Goal: Register for event/course

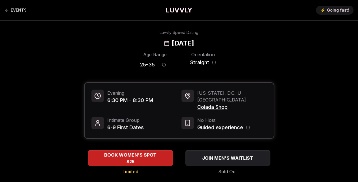
click at [200, 61] on span "Straight" at bounding box center [199, 63] width 19 height 8
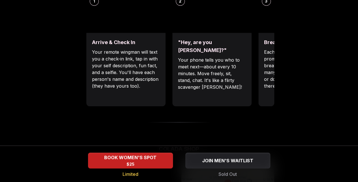
scroll to position [264, 0]
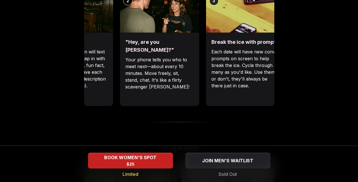
click at [166, 75] on p "Your phone tells you who to meet next—about every 10 minutes. Move freely, sit,…" at bounding box center [159, 73] width 68 height 34
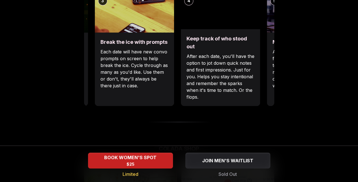
click at [136, 80] on p "Each date will have new convo prompts on screen to help break the ice. Cycle th…" at bounding box center [134, 68] width 68 height 41
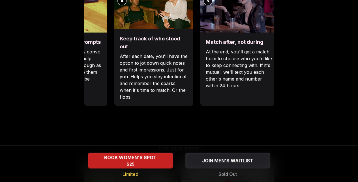
click at [162, 83] on p "After each date, you'll have the option to jot down quick notes and first impre…" at bounding box center [154, 77] width 68 height 48
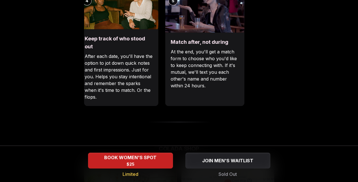
click at [170, 82] on div "Match after, not during At the end, you'll get a match form to choose who you'd…" at bounding box center [204, 70] width 79 height 74
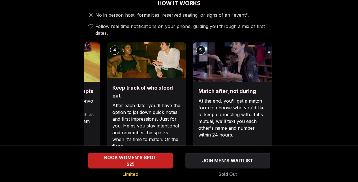
scroll to position [215, 0]
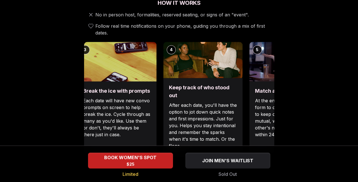
click at [228, 92] on div "Keep track of who stood out After each date, you'll have the option to jot down…" at bounding box center [202, 116] width 79 height 77
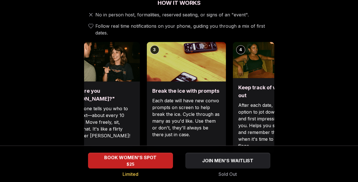
click at [191, 93] on div "Break the ice with prompts Each date will have new convo prompts on screen to h…" at bounding box center [186, 119] width 79 height 74
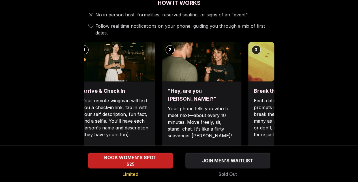
click at [201, 95] on div ""Hey, are you [PERSON_NAME]?" Your phone tells you who to meet next—about every…" at bounding box center [201, 119] width 79 height 74
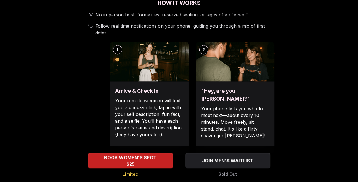
click at [165, 97] on p "Your remote wingman will text you a check-in link, tap in with your self descri…" at bounding box center [149, 117] width 68 height 41
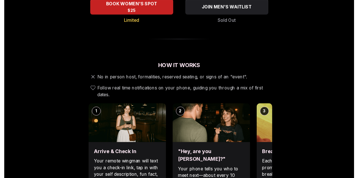
scroll to position [0, 0]
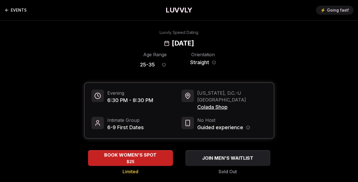
click at [5, 10] on icon "Back to events" at bounding box center [7, 10] width 5 height 5
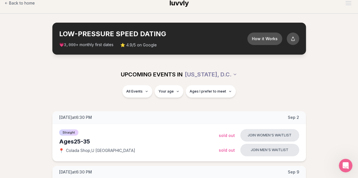
scroll to position [0, 2]
